Goal: Check status: Check status

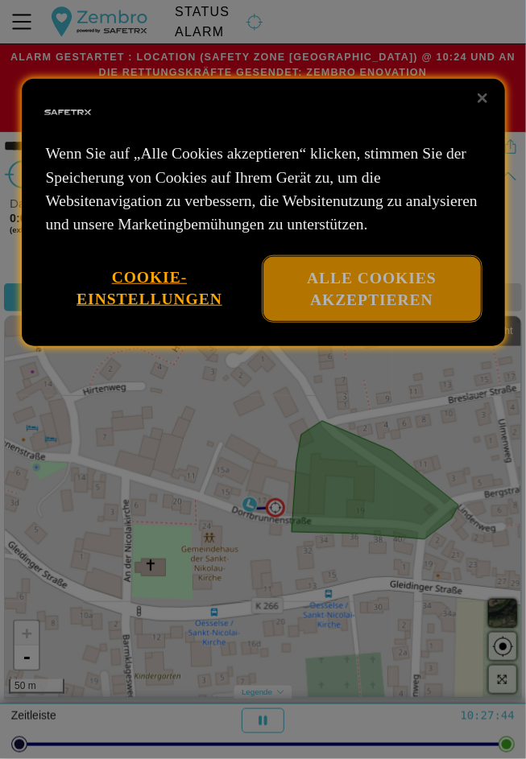
click at [387, 316] on button "Alle Cookies akzeptieren" at bounding box center [371, 288] width 217 height 65
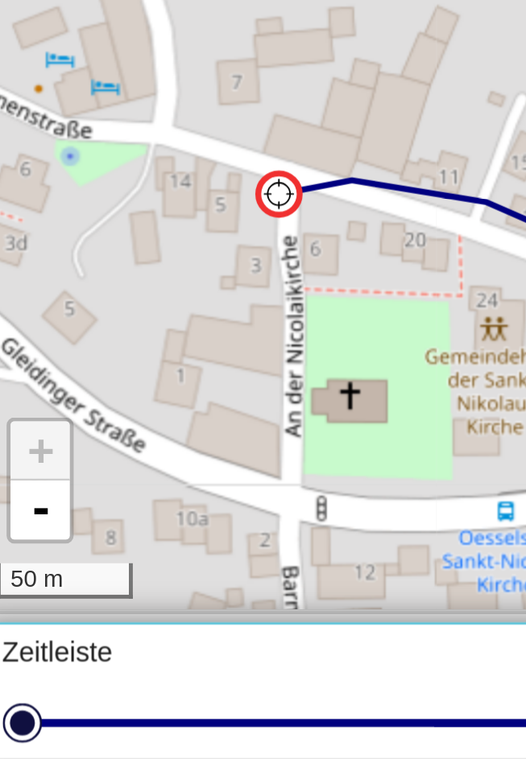
click at [102, 556] on div "+ - 50 m" at bounding box center [263, 507] width 516 height 382
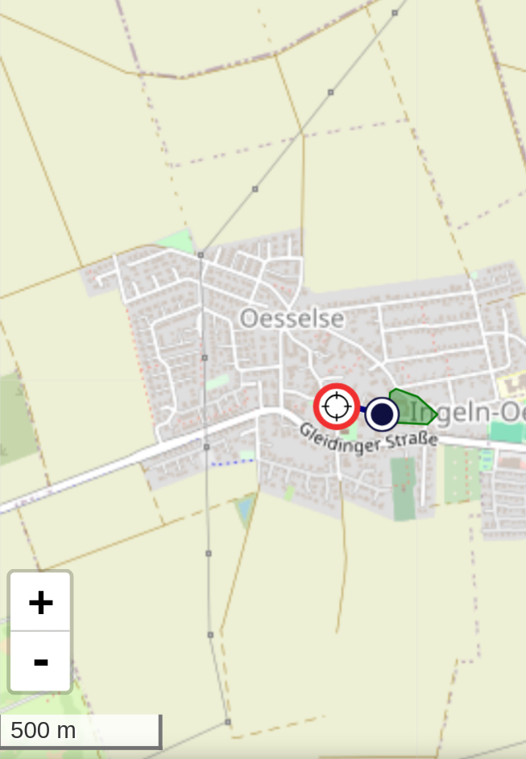
click at [74, 484] on div "+ - 500 m" at bounding box center [263, 507] width 516 height 382
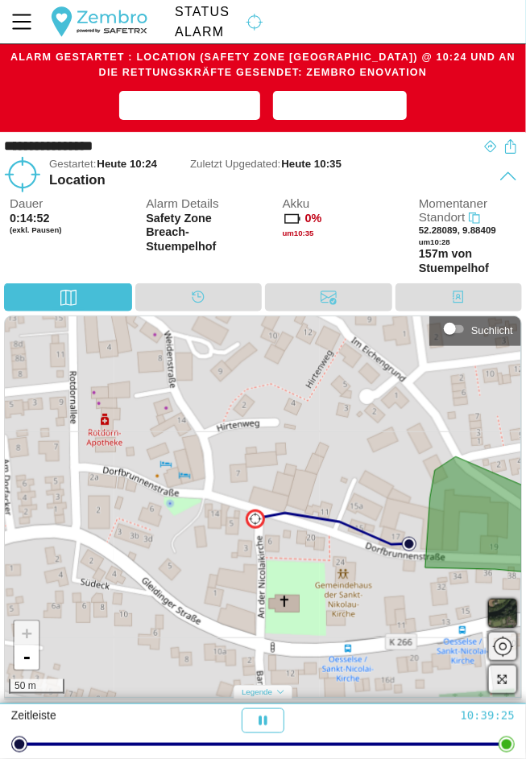
click at [325, 267] on div "Akku 0% um 10:35" at bounding box center [334, 240] width 103 height 86
